Goal: Find specific page/section: Find specific page/section

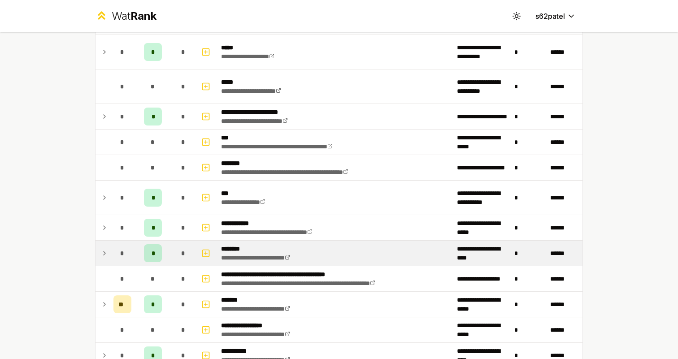
scroll to position [490, 0]
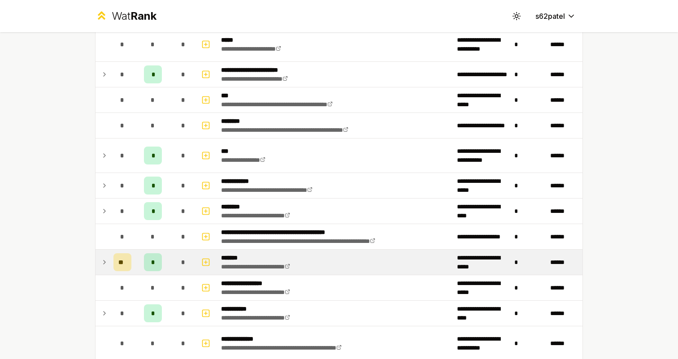
click at [152, 256] on div "*" at bounding box center [153, 262] width 18 height 18
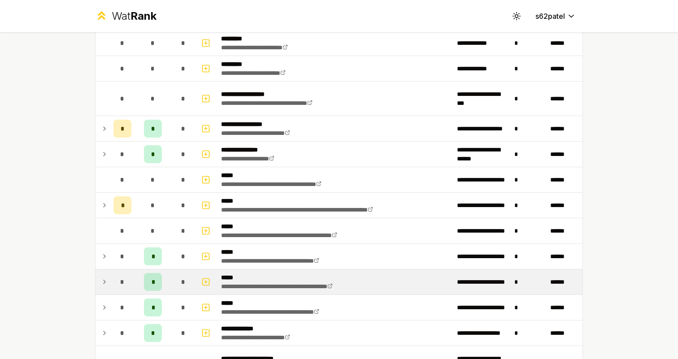
scroll to position [120, 0]
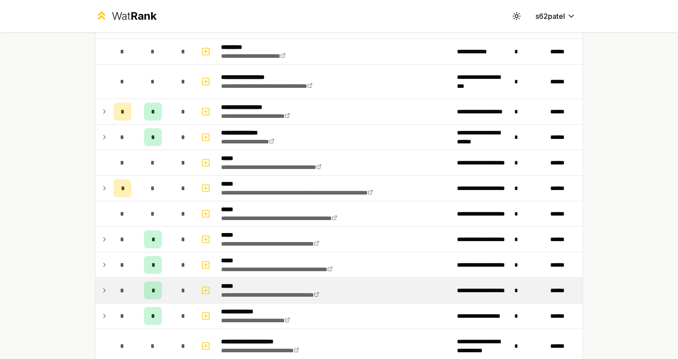
click at [122, 300] on td "*" at bounding box center [122, 290] width 25 height 25
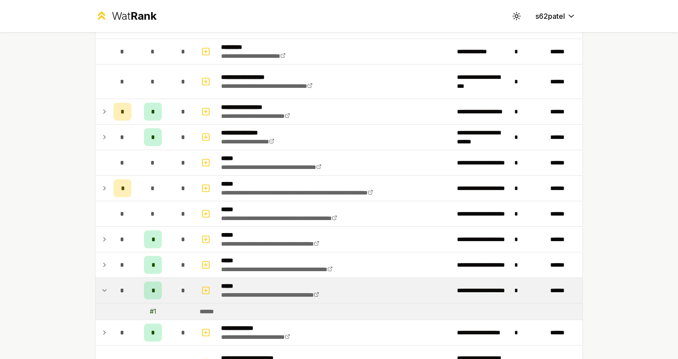
click at [121, 309] on td at bounding box center [122, 312] width 25 height 16
click at [121, 317] on td at bounding box center [122, 312] width 25 height 16
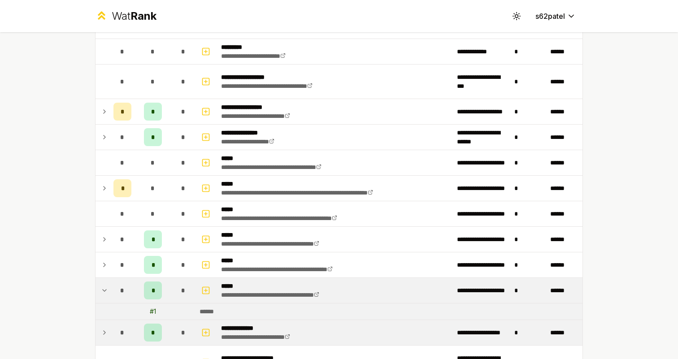
click at [118, 334] on div "*" at bounding box center [122, 333] width 18 height 18
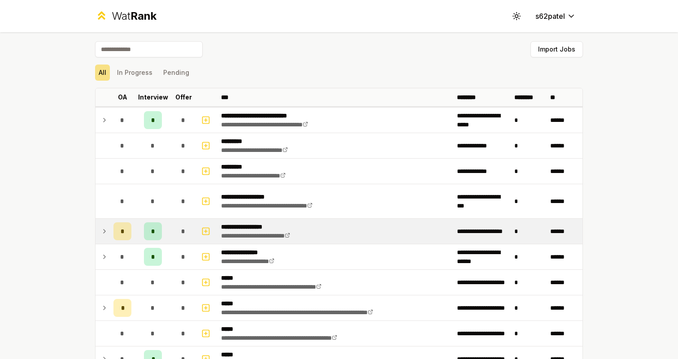
scroll to position [0, 0]
click at [126, 238] on div "*" at bounding box center [122, 231] width 18 height 18
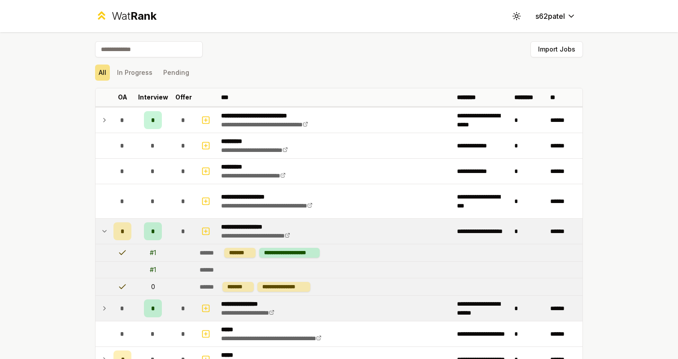
click at [108, 318] on td at bounding box center [102, 308] width 14 height 25
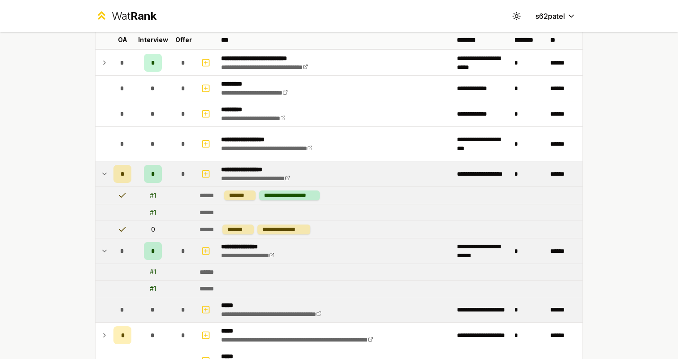
scroll to position [61, 0]
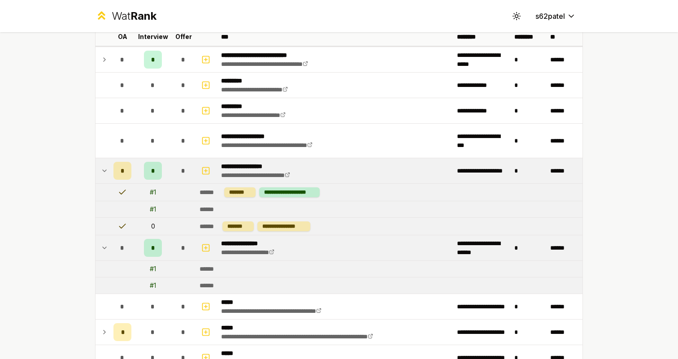
click at [157, 252] on div "*" at bounding box center [153, 248] width 18 height 18
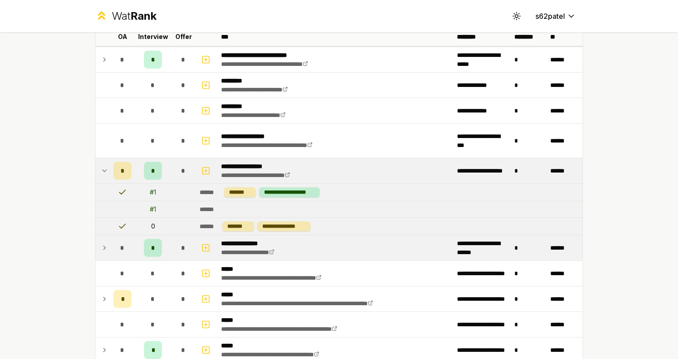
click at [157, 252] on div "*" at bounding box center [153, 248] width 18 height 18
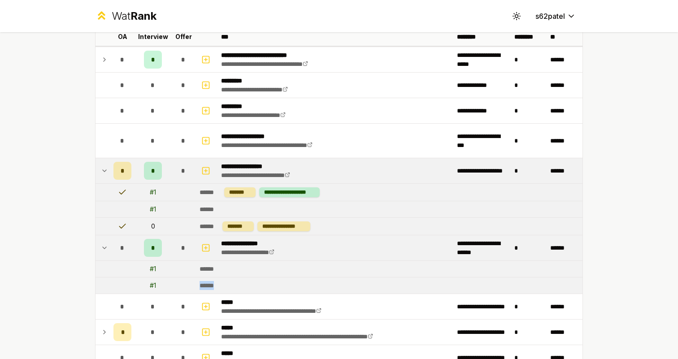
drag, startPoint x: 200, startPoint y: 278, endPoint x: 234, endPoint y: 290, distance: 35.6
click at [234, 290] on td "******" at bounding box center [389, 286] width 386 height 16
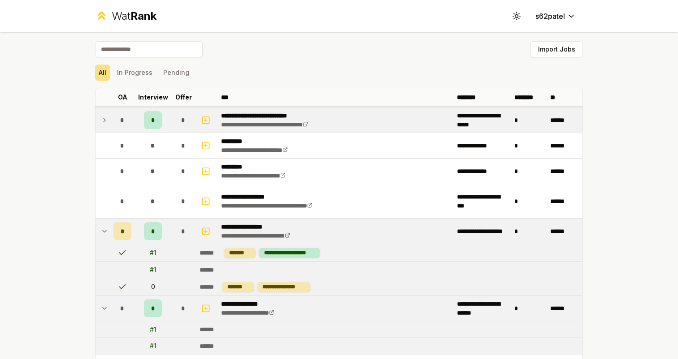
scroll to position [0, 0]
click at [128, 117] on div "*" at bounding box center [122, 120] width 18 height 18
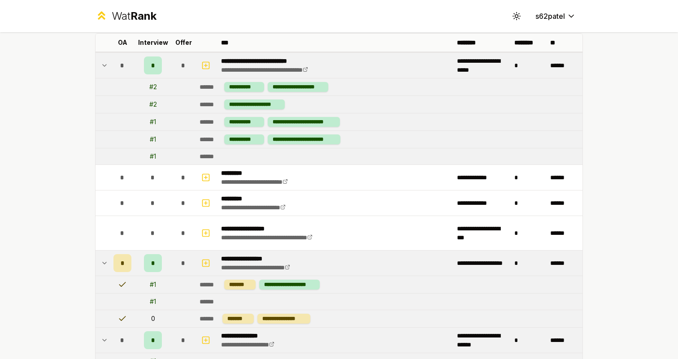
scroll to position [74, 0]
